Goal: Transaction & Acquisition: Book appointment/travel/reservation

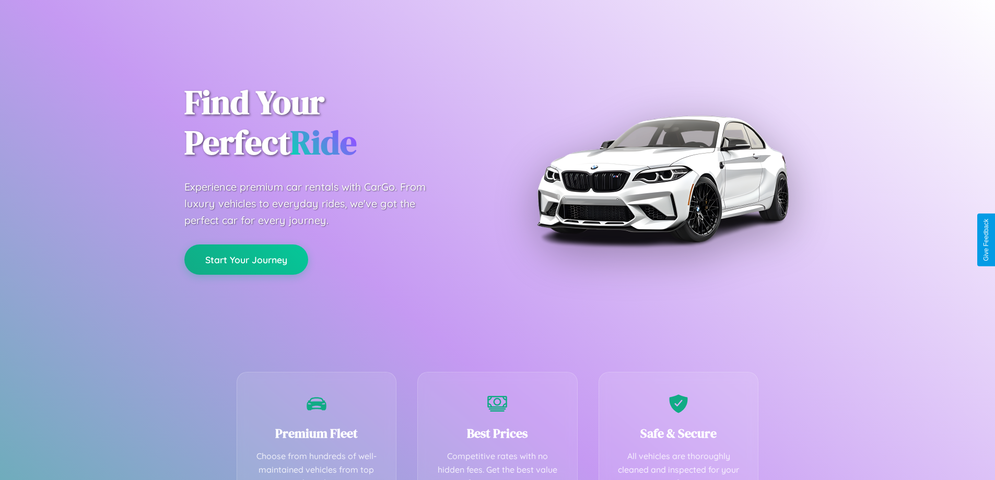
scroll to position [206, 0]
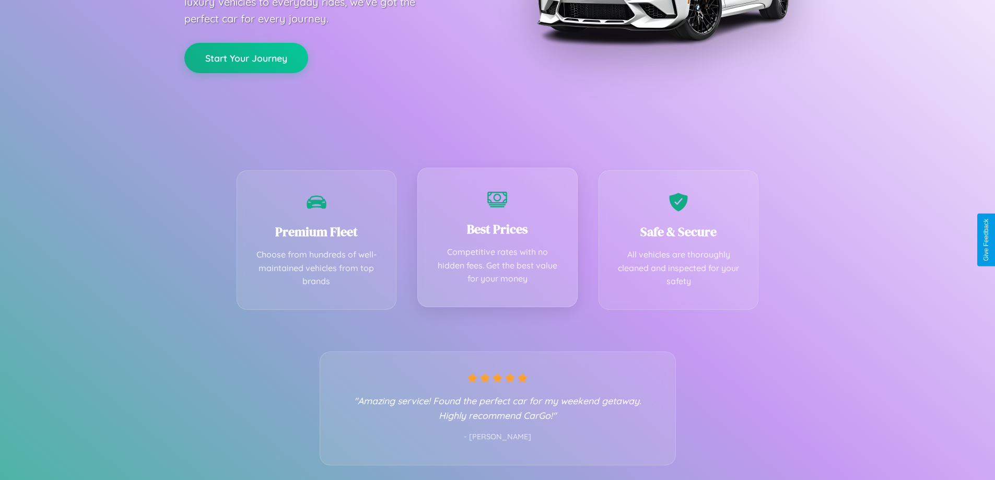
click at [497, 240] on div "Best Prices Competitive rates with no hidden fees. Get the best value for your …" at bounding box center [498, 238] width 160 height 140
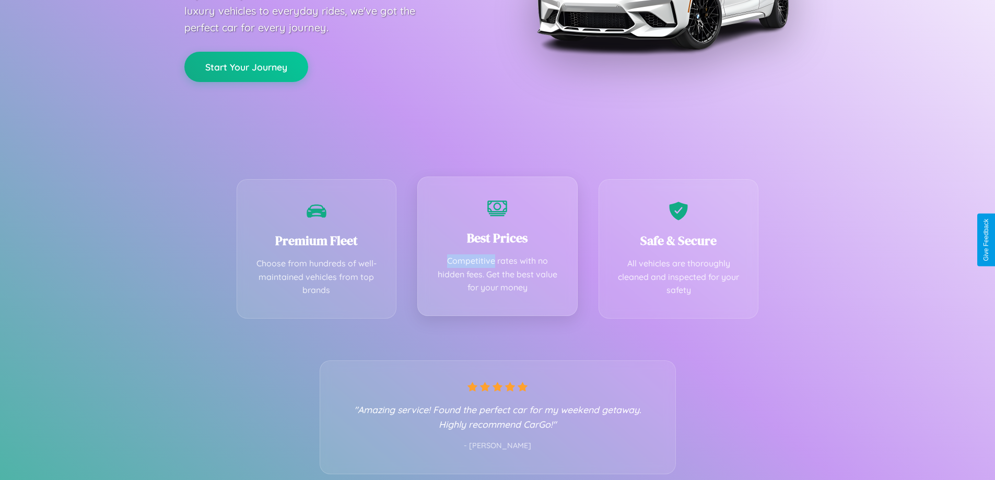
scroll to position [0, 0]
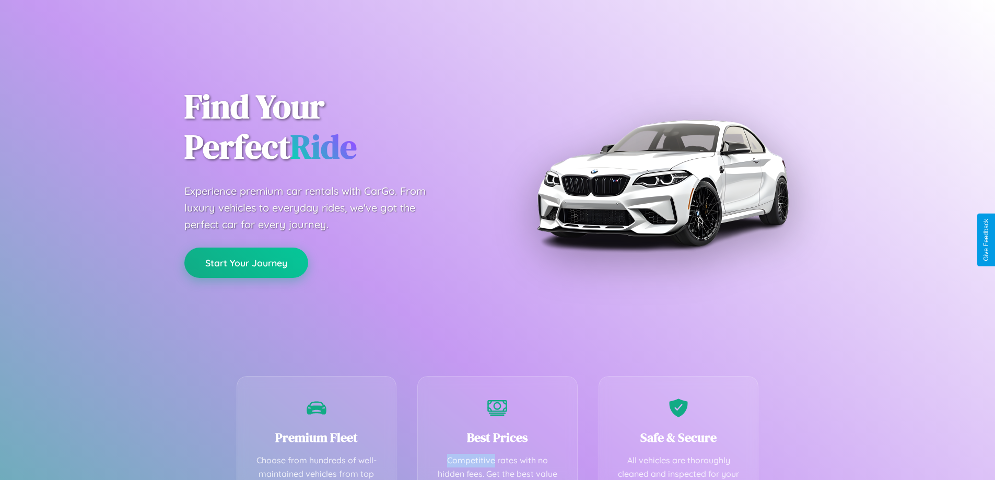
click at [246, 263] on button "Start Your Journey" at bounding box center [246, 263] width 124 height 30
click at [246, 262] on button "Start Your Journey" at bounding box center [246, 263] width 124 height 30
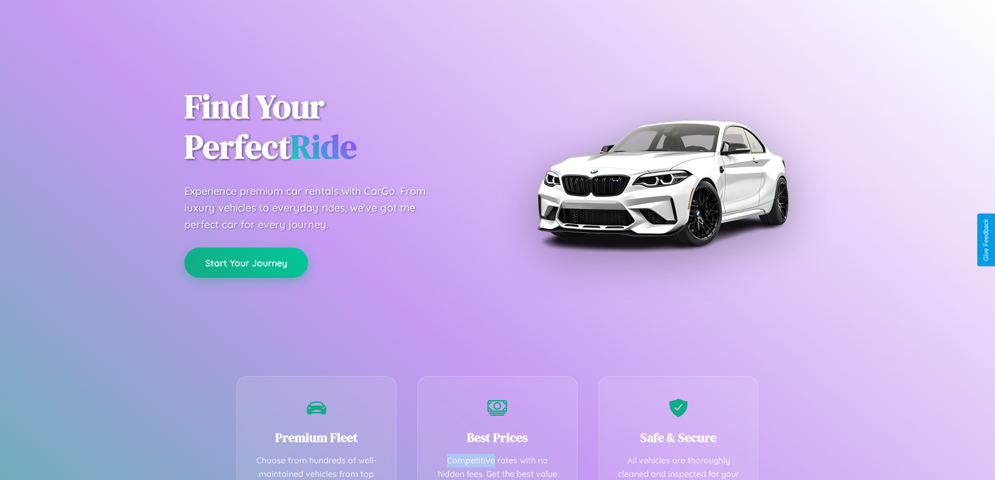
click at [246, 262] on button "Start Your Journey" at bounding box center [246, 263] width 124 height 30
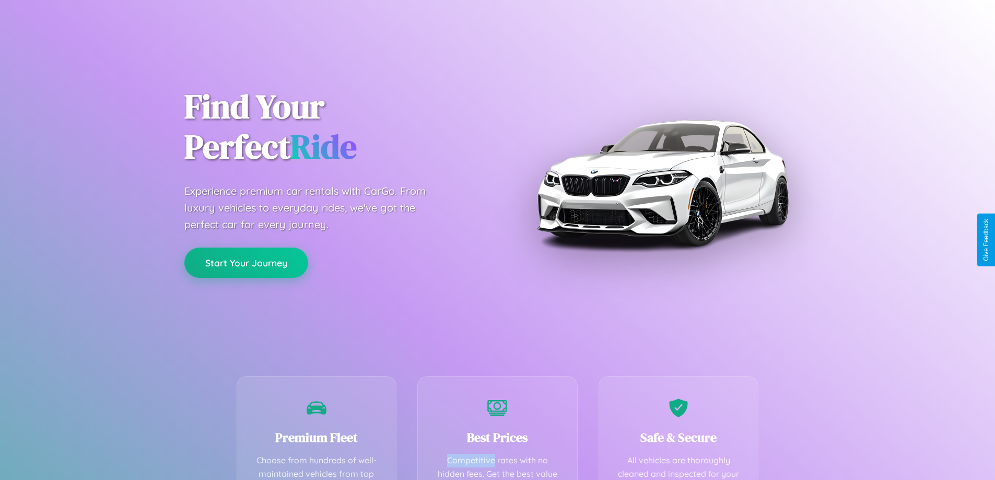
click at [246, 262] on button "Start Your Journey" at bounding box center [246, 263] width 124 height 30
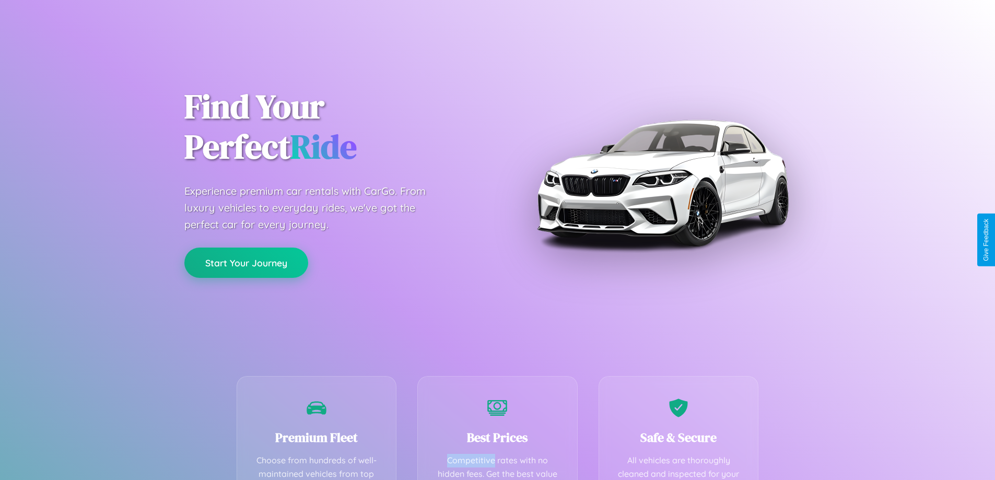
click at [246, 262] on button "Start Your Journey" at bounding box center [246, 263] width 124 height 30
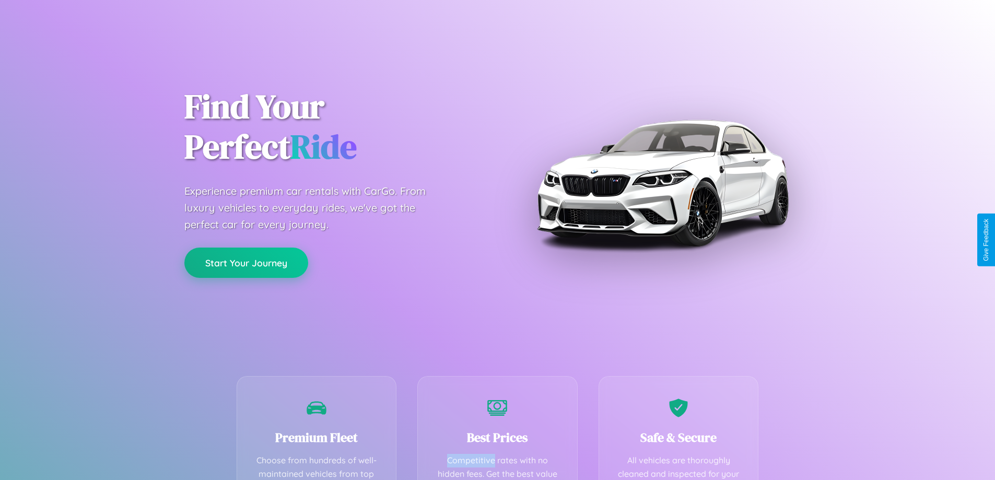
click at [246, 262] on button "Start Your Journey" at bounding box center [246, 263] width 124 height 30
